Goal: Check status: Check status

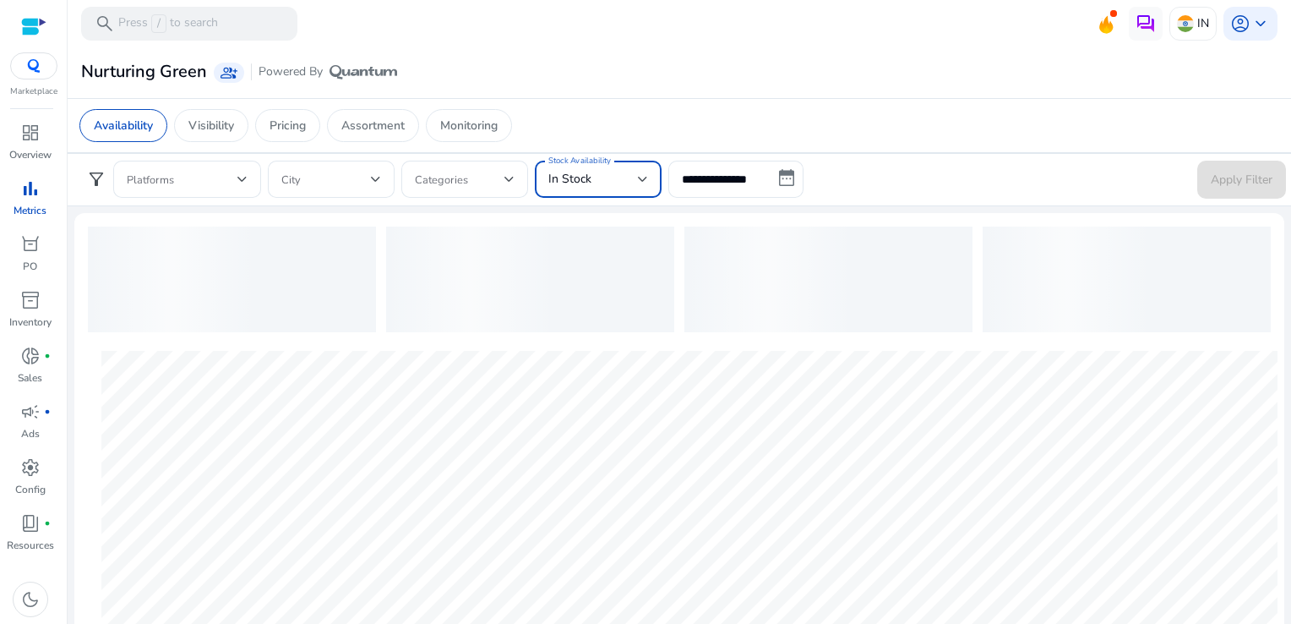
click at [575, 184] on span "In Stock" at bounding box center [569, 179] width 43 height 16
click at [599, 220] on span "In Stock" at bounding box center [583, 224] width 71 height 19
click at [683, 188] on input "**********" at bounding box center [735, 179] width 135 height 37
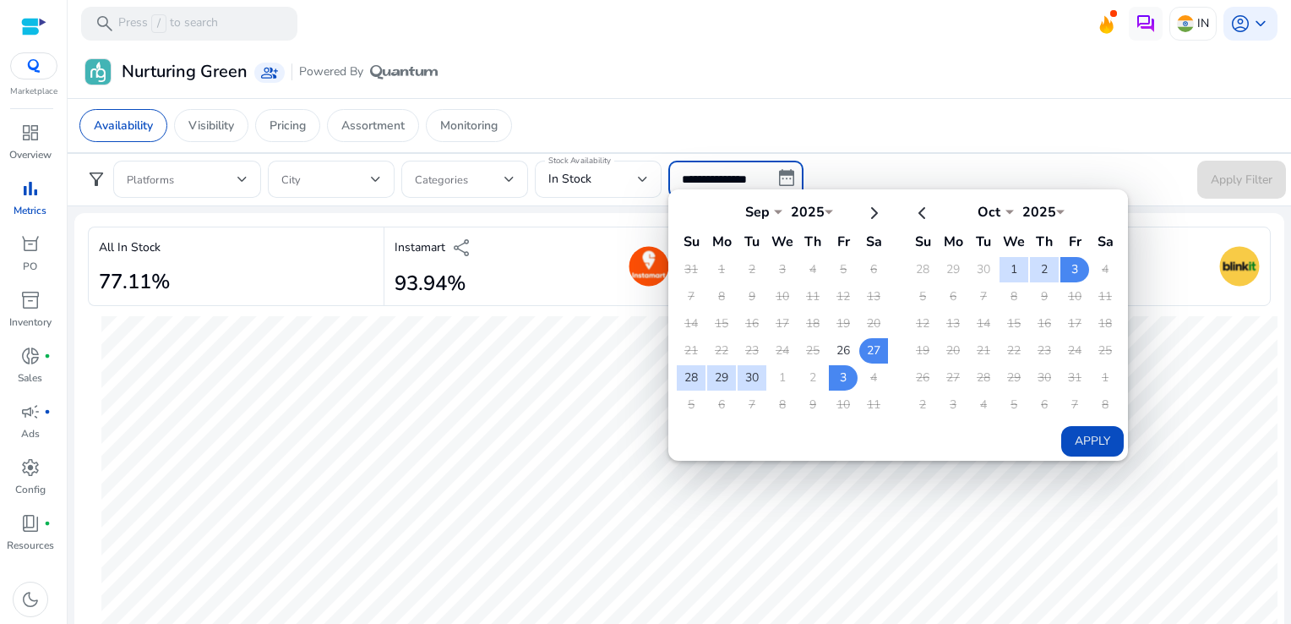
select select "*"
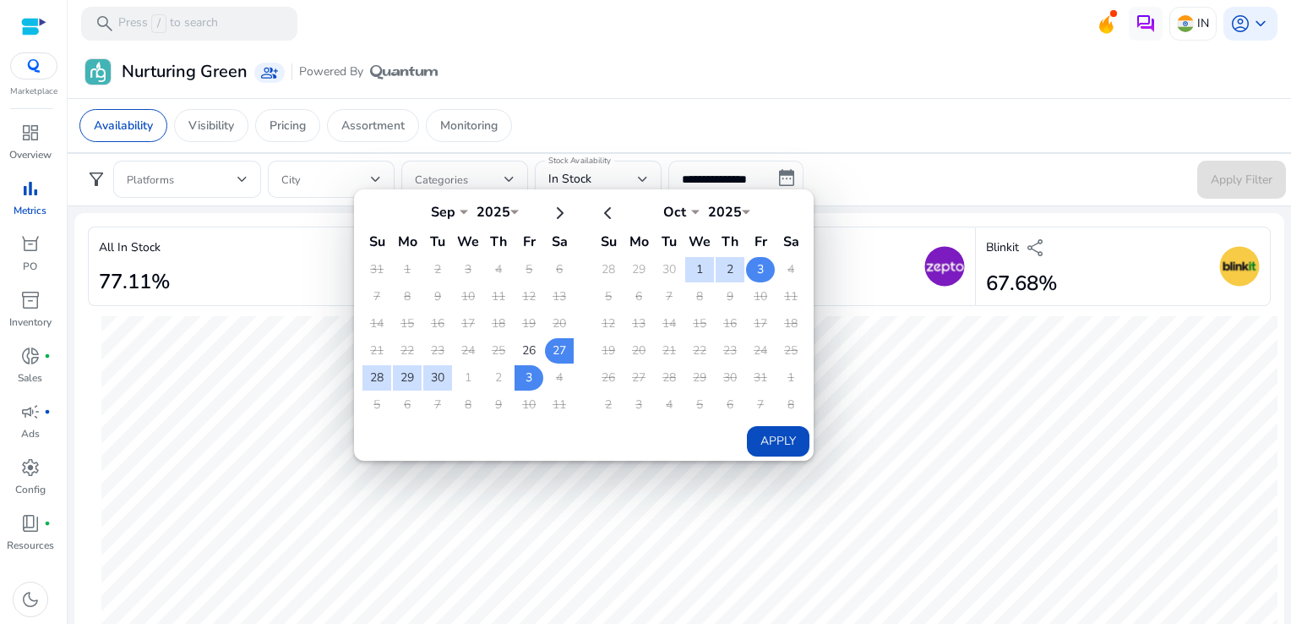
click at [746, 269] on td "3" at bounding box center [760, 269] width 29 height 25
click at [767, 430] on button "Apply" at bounding box center [778, 441] width 63 height 30
type input "**********"
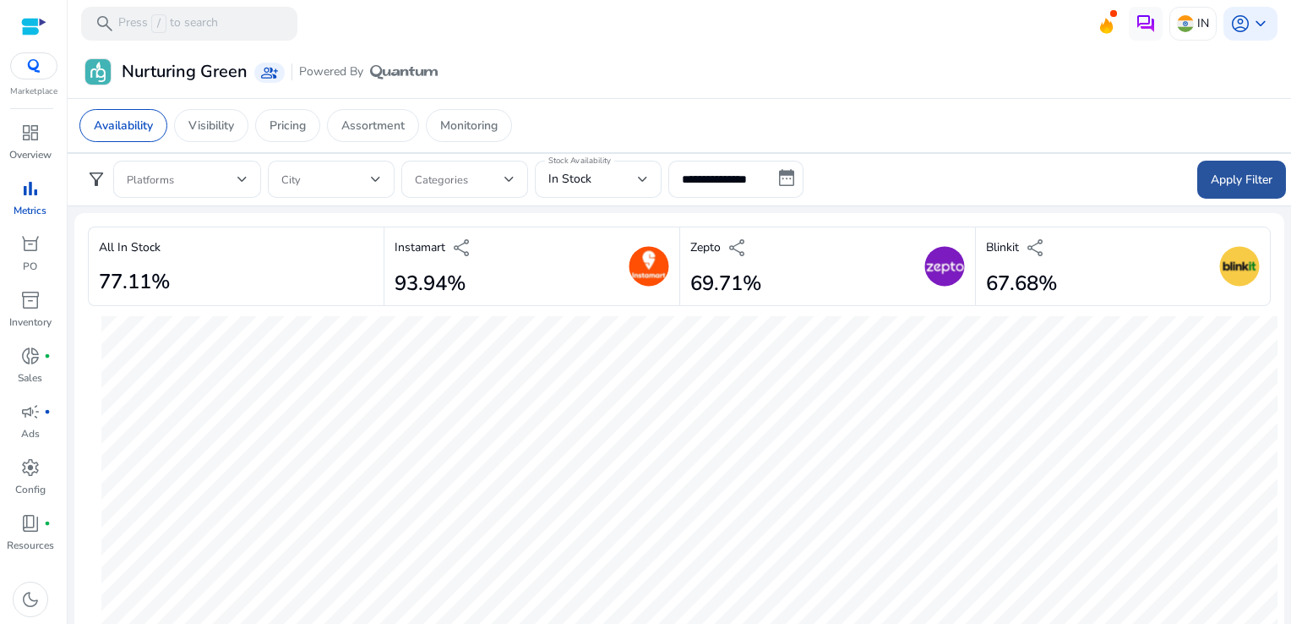
click at [1250, 187] on span "Apply Filter" at bounding box center [1242, 180] width 62 height 18
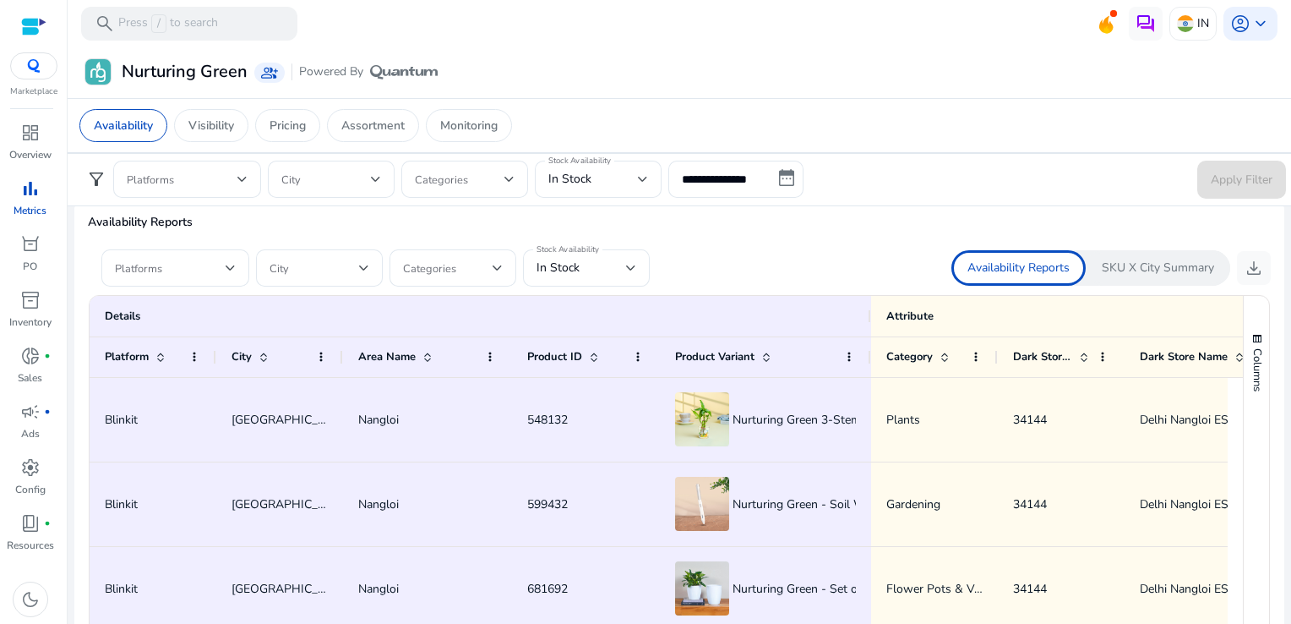
scroll to position [997, 0]
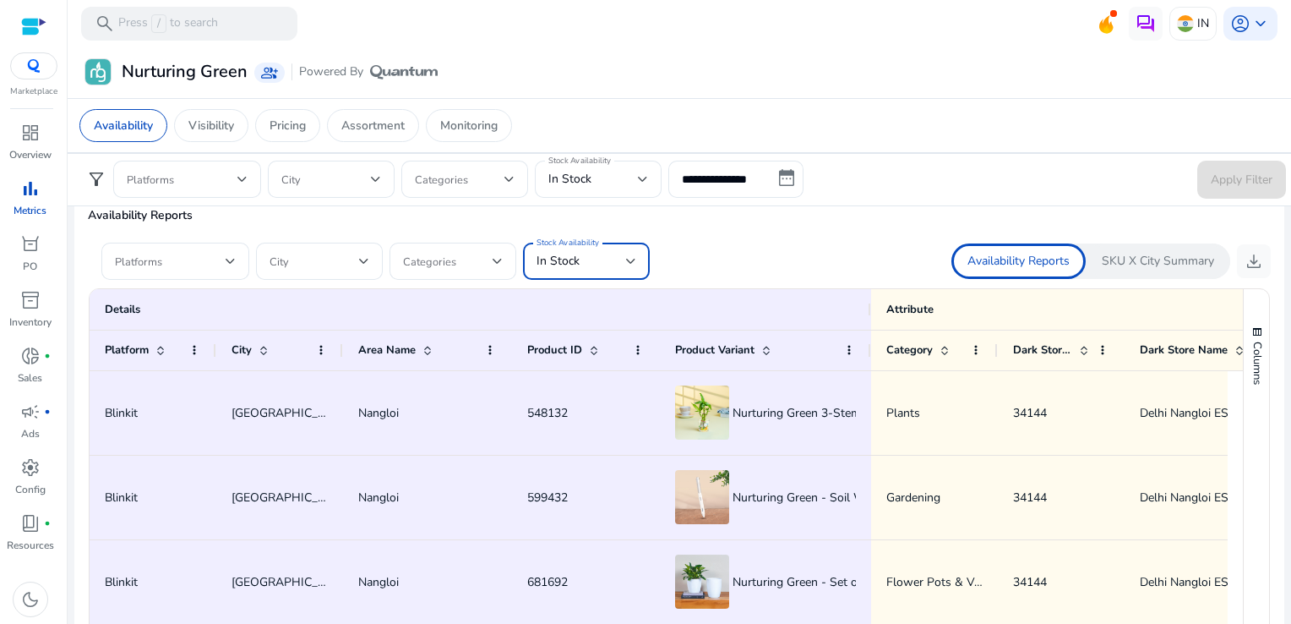
click at [615, 264] on div "In Stock" at bounding box center [582, 261] width 90 height 19
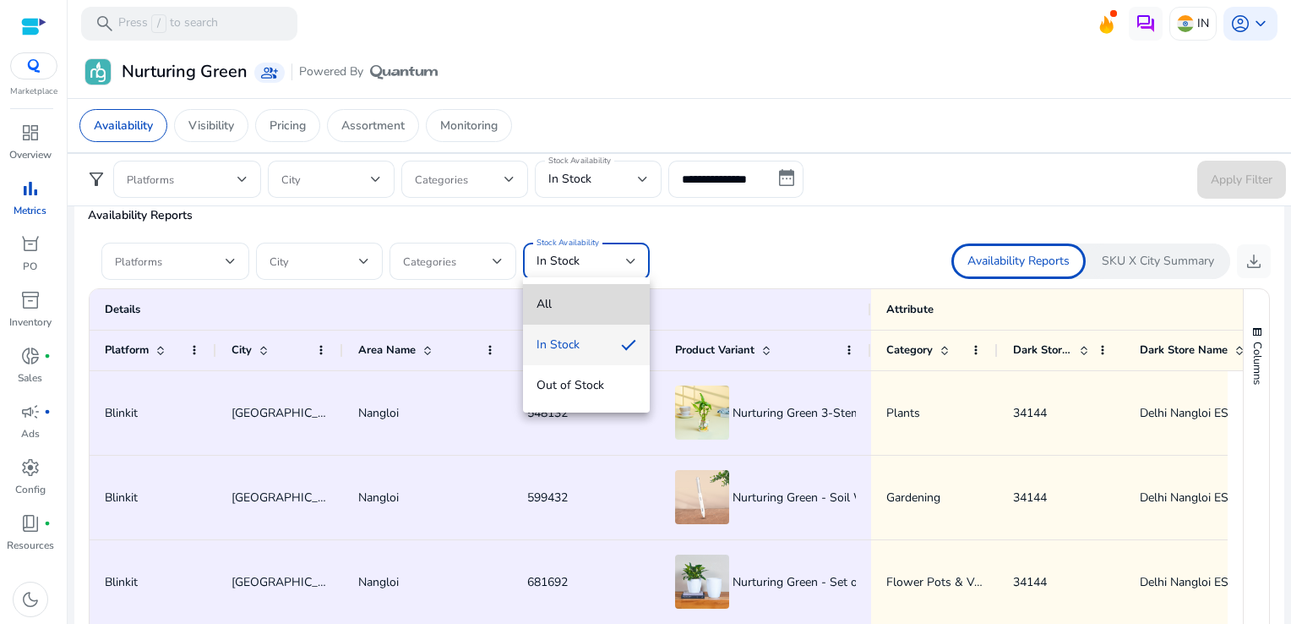
click at [568, 299] on span "All" at bounding box center [587, 304] width 100 height 19
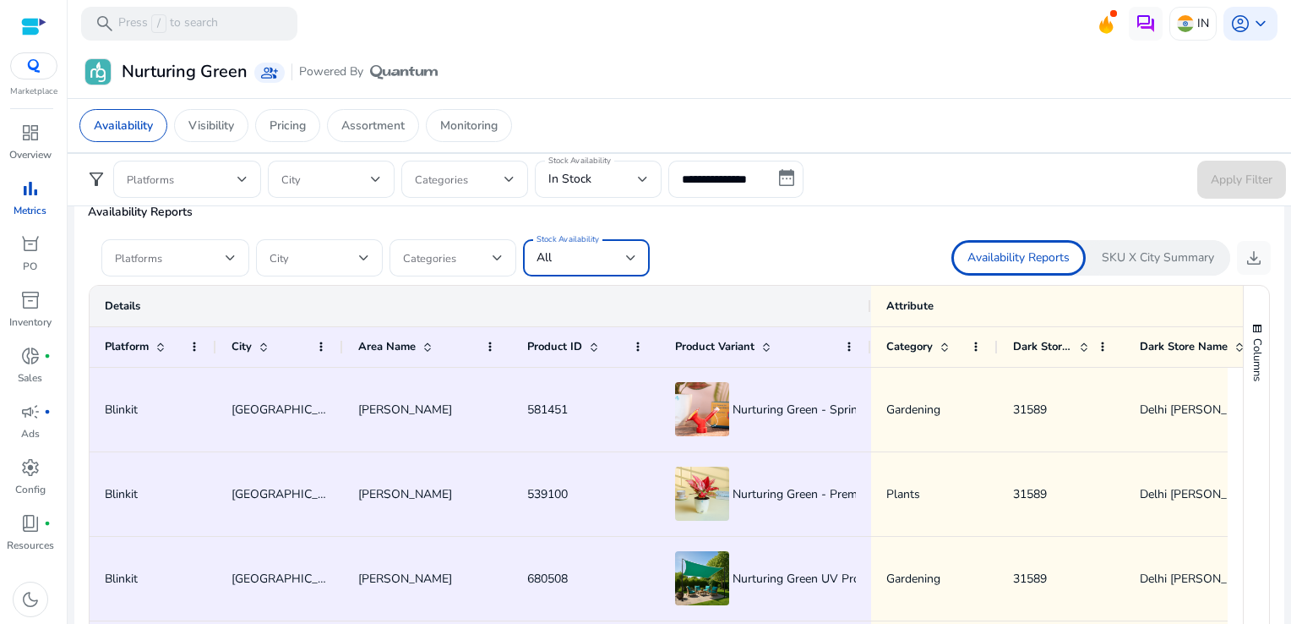
scroll to position [996, 0]
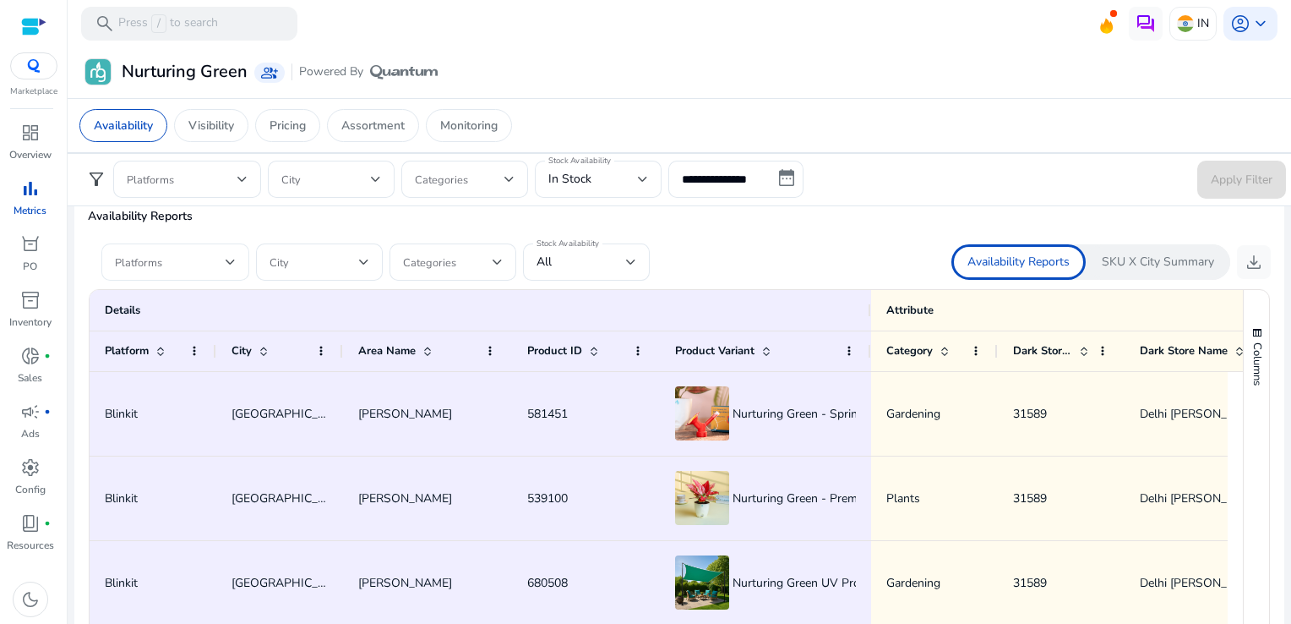
click at [218, 270] on div at bounding box center [175, 261] width 121 height 37
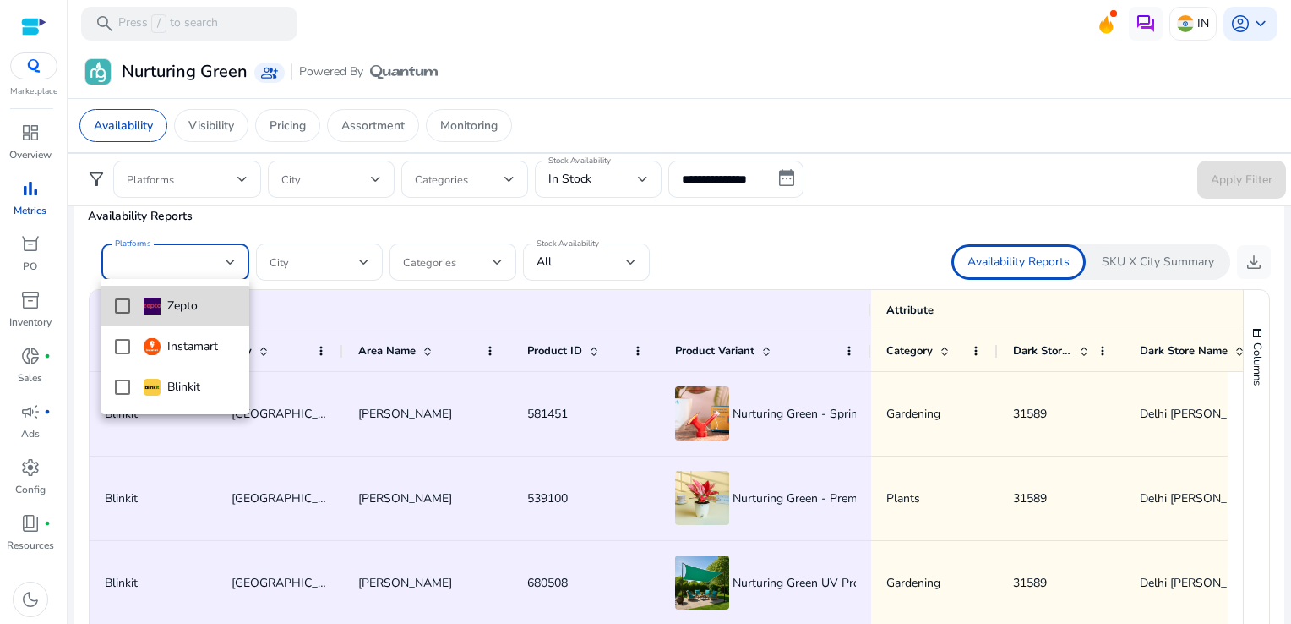
click at [122, 316] on mat-option "Zepto" at bounding box center [175, 306] width 148 height 41
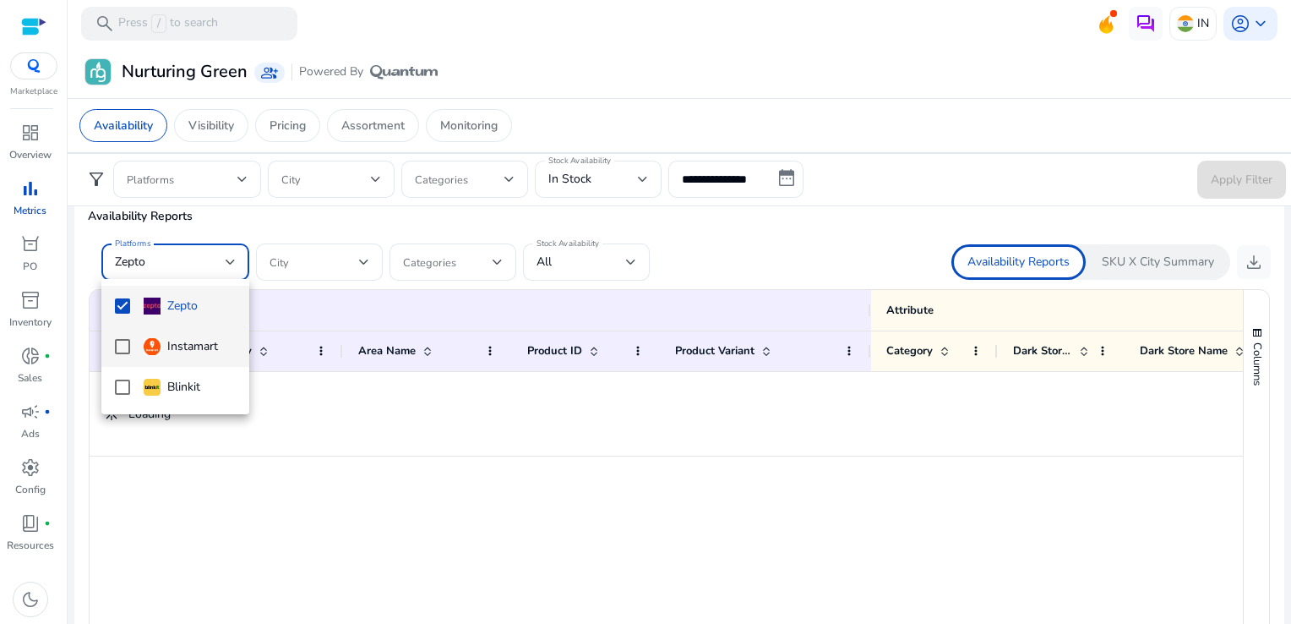
scroll to position [0, 0]
click at [118, 332] on mat-option "Instamart" at bounding box center [175, 346] width 148 height 41
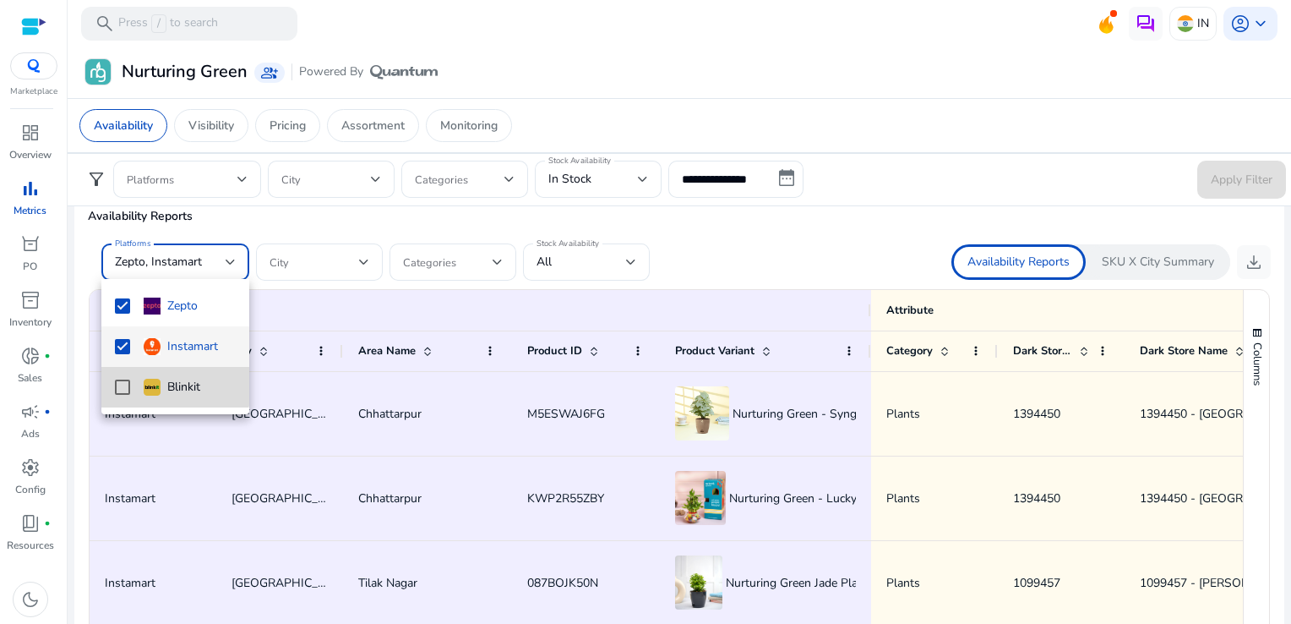
click at [127, 377] on mat-option "Blinkit" at bounding box center [175, 387] width 148 height 41
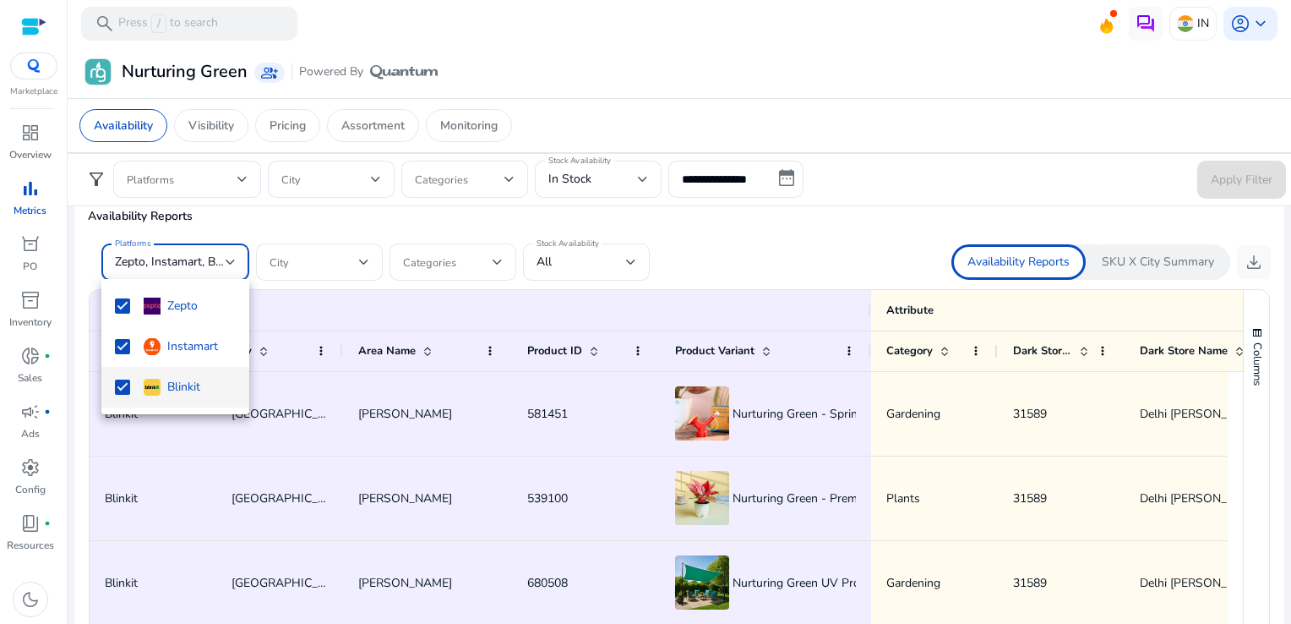
click at [701, 248] on div at bounding box center [645, 312] width 1291 height 624
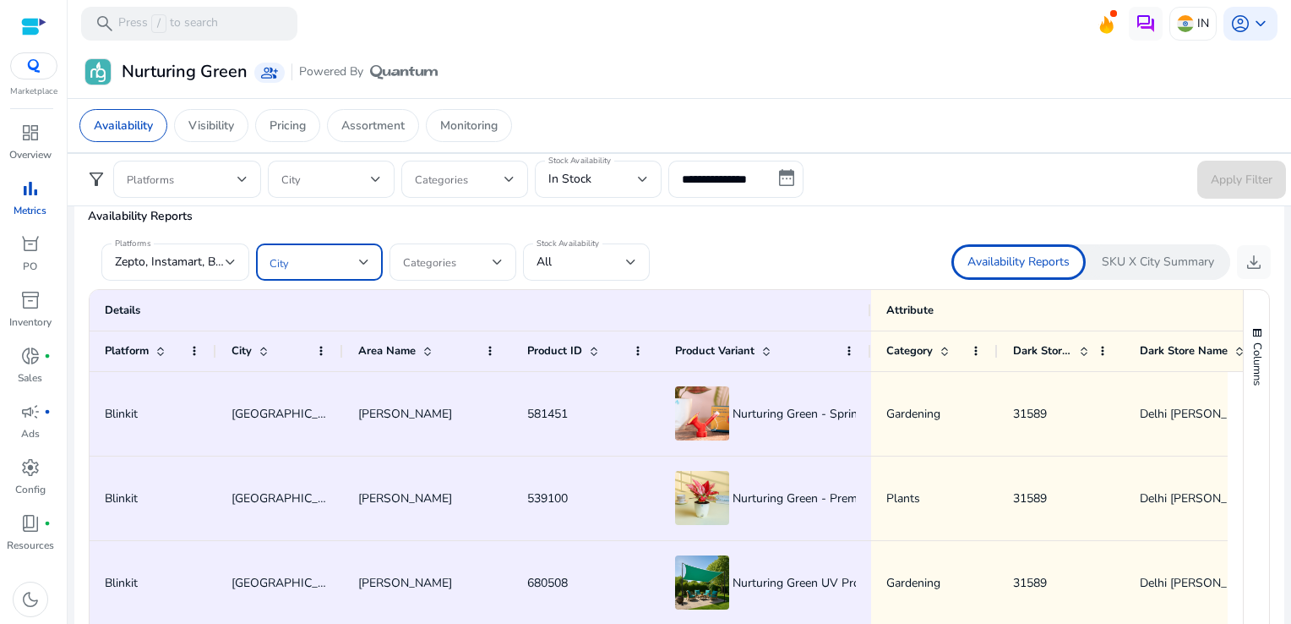
click at [314, 264] on span at bounding box center [315, 262] width 90 height 19
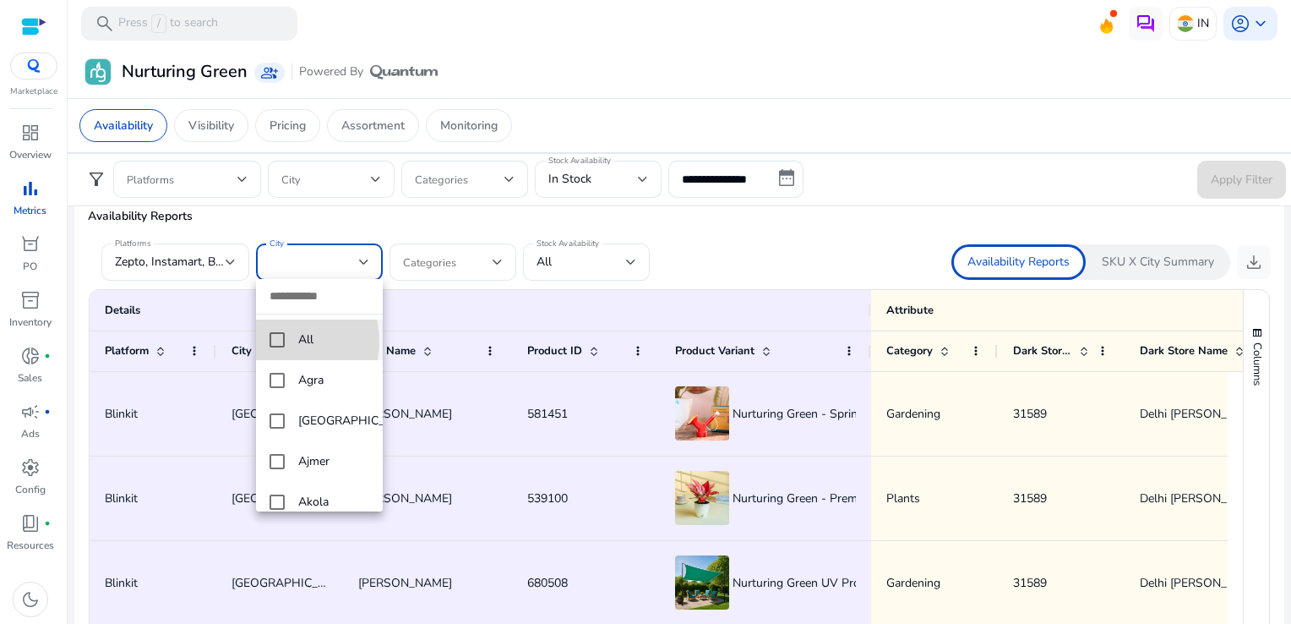
click at [277, 341] on mat-pseudo-checkbox at bounding box center [277, 339] width 15 height 15
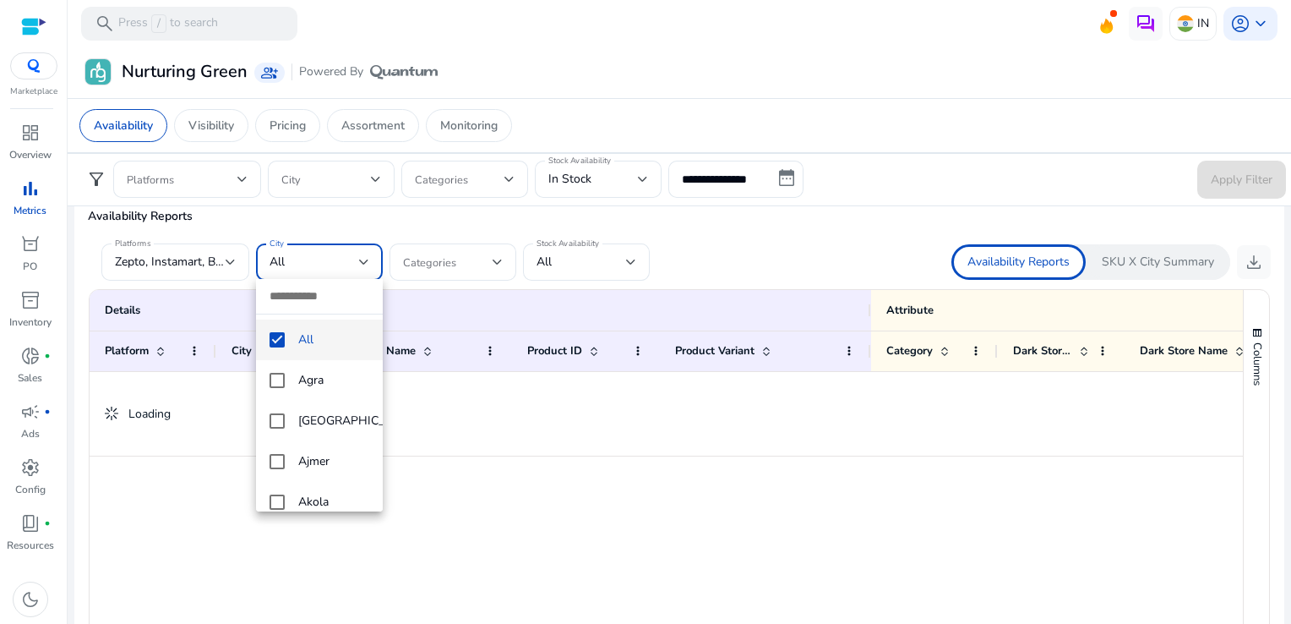
click at [415, 263] on div at bounding box center [645, 312] width 1291 height 624
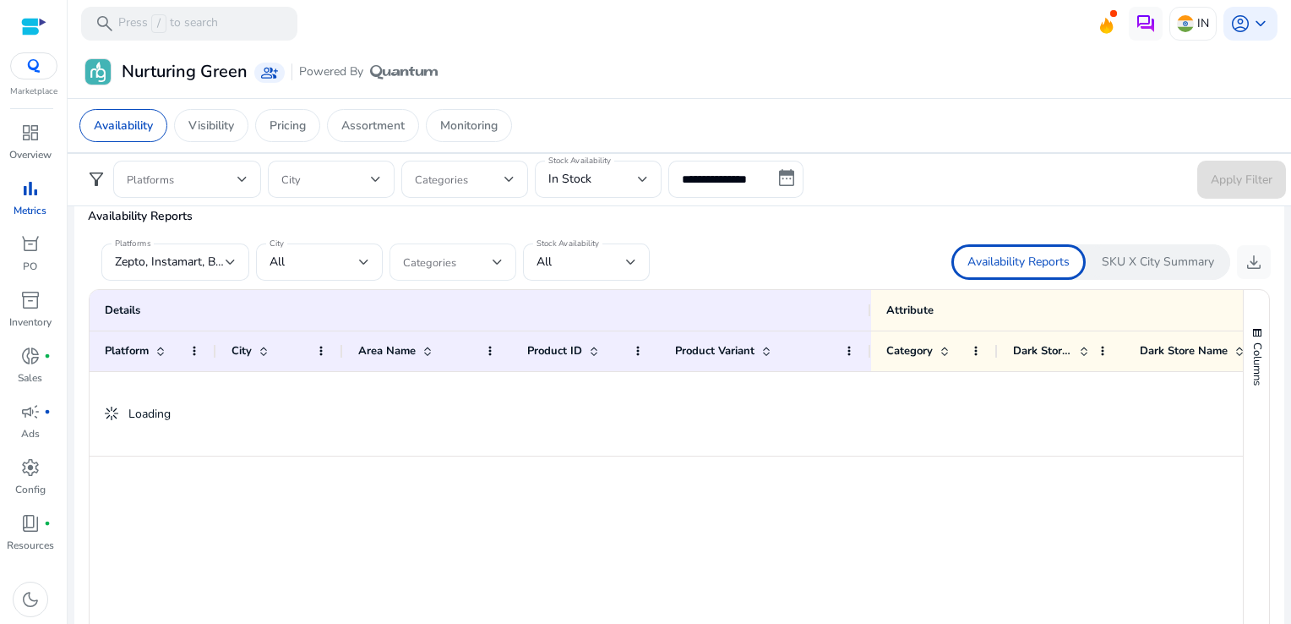
click at [444, 245] on div at bounding box center [453, 261] width 100 height 37
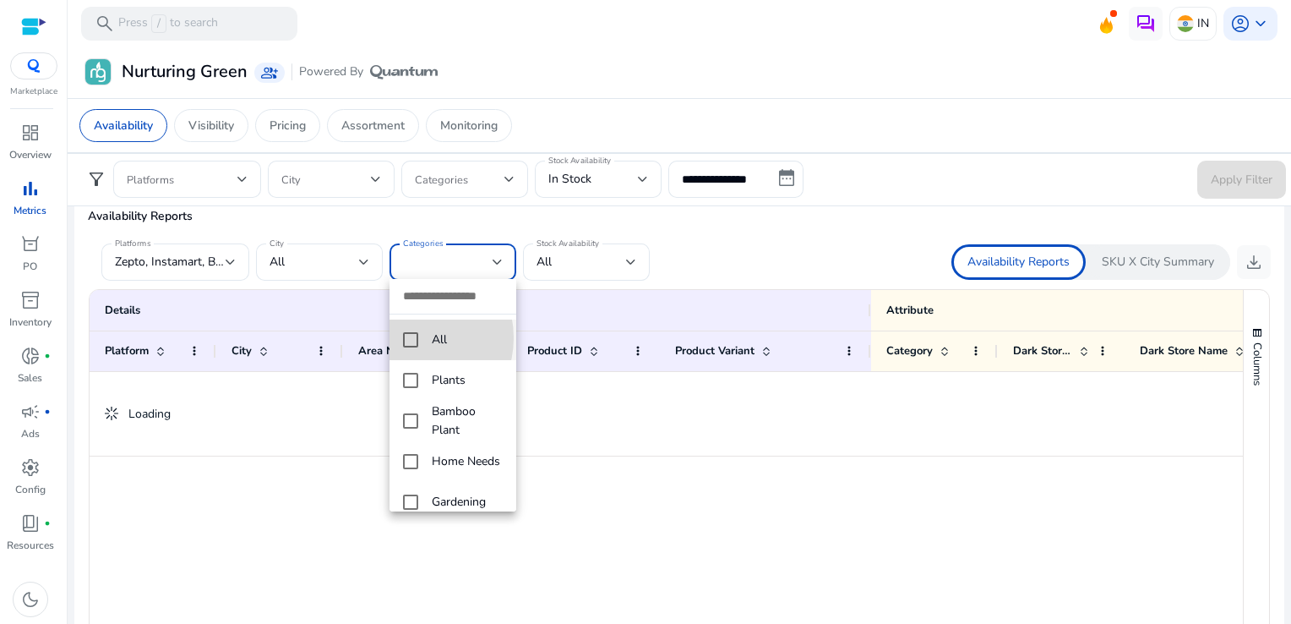
click at [407, 337] on mat-pseudo-checkbox at bounding box center [410, 339] width 15 height 15
click at [686, 265] on div at bounding box center [645, 312] width 1291 height 624
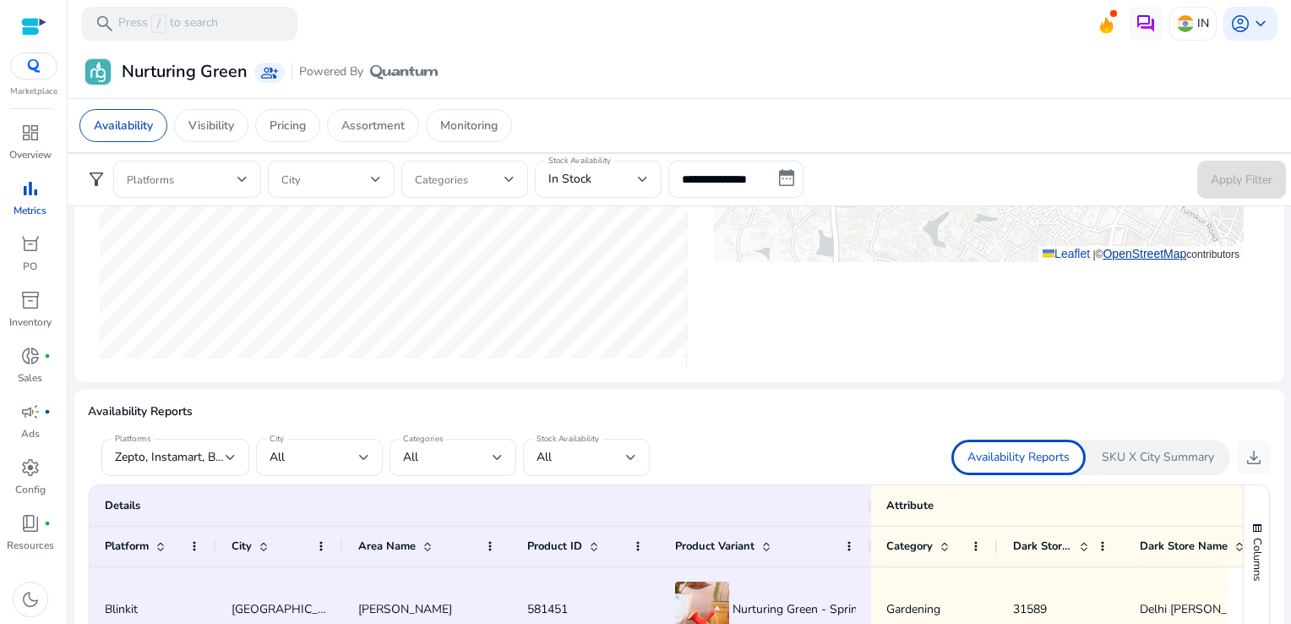
scroll to position [799, 0]
click at [1252, 449] on span "download" at bounding box center [1254, 459] width 20 height 20
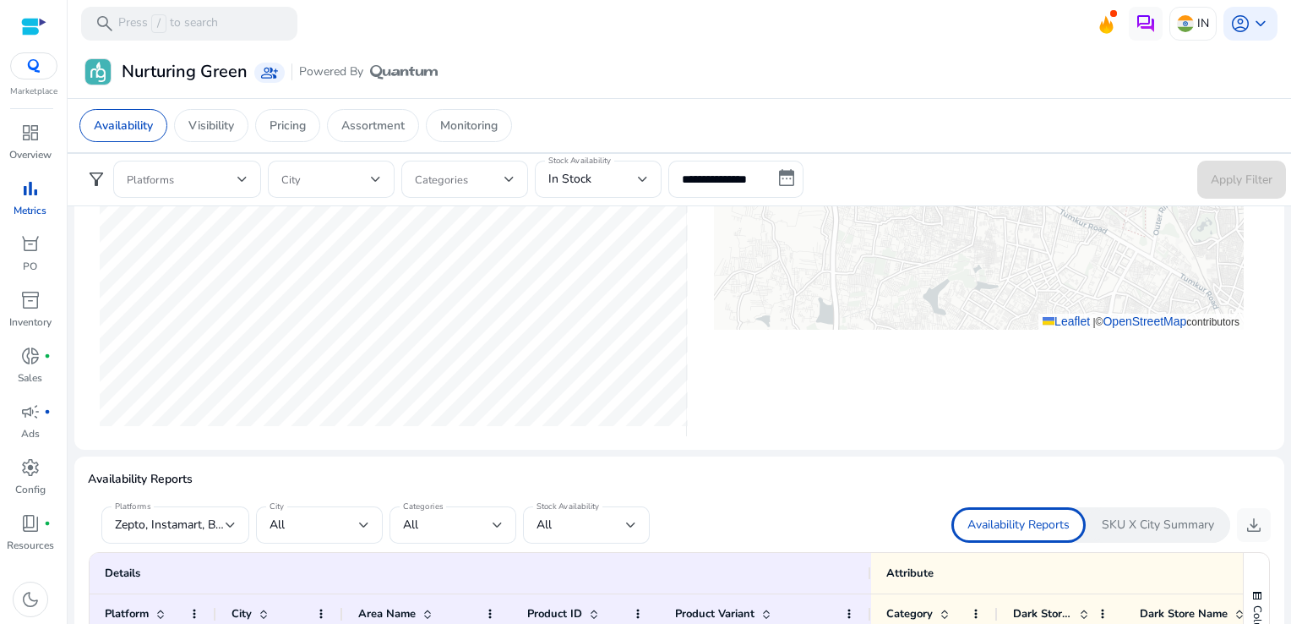
scroll to position [787, 0]
